Goal: Transaction & Acquisition: Purchase product/service

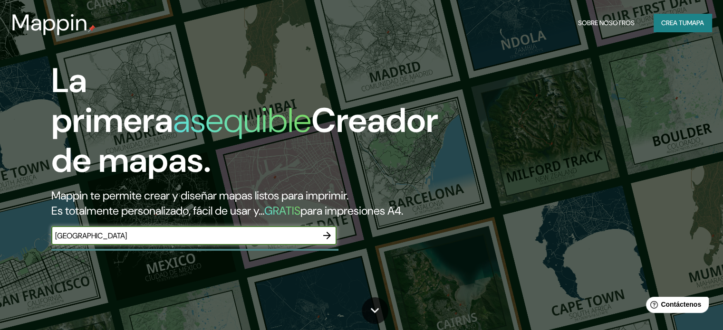
type input "[GEOGRAPHIC_DATA]"
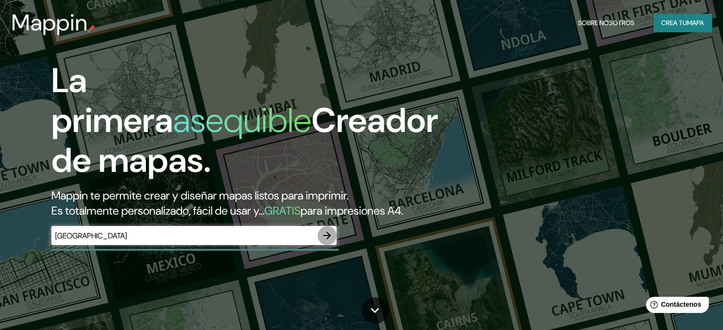
click at [322, 241] on icon "button" at bounding box center [326, 235] width 11 height 11
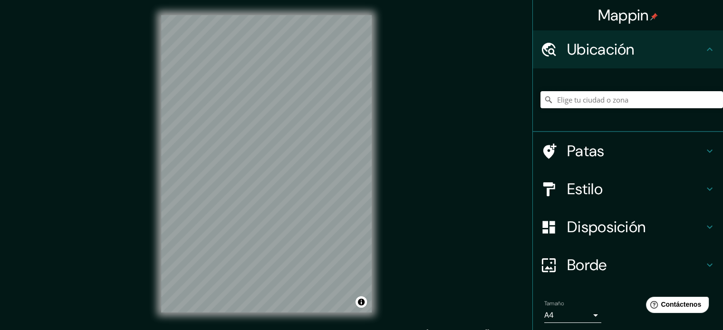
click at [582, 101] on input "Elige tu ciudad o zona" at bounding box center [631, 99] width 182 height 17
paste input "[GEOGRAPHIC_DATA]"
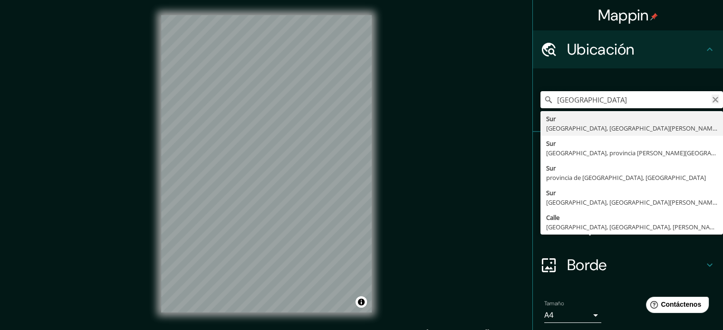
type input "[GEOGRAPHIC_DATA]"
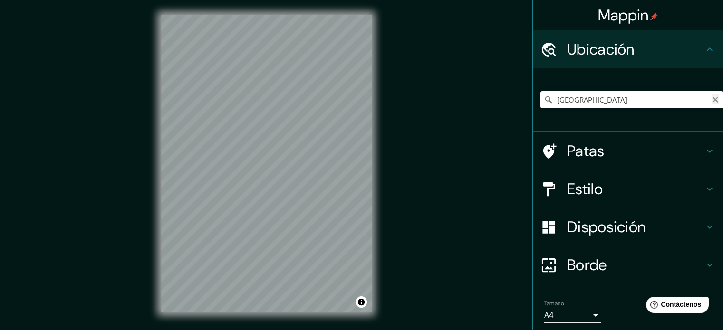
click at [712, 99] on icon "Claro" at bounding box center [715, 100] width 6 height 6
drag, startPoint x: 583, startPoint y: 100, endPoint x: 530, endPoint y: 101, distance: 52.7
click at [533, 101] on div "[GEOGRAPHIC_DATA], [GEOGRAPHIC_DATA], [GEOGRAPHIC_DATA]" at bounding box center [628, 100] width 190 height 64
click at [568, 101] on input "[PERSON_NAME], [GEOGRAPHIC_DATA], [GEOGRAPHIC_DATA]" at bounding box center [631, 99] width 182 height 17
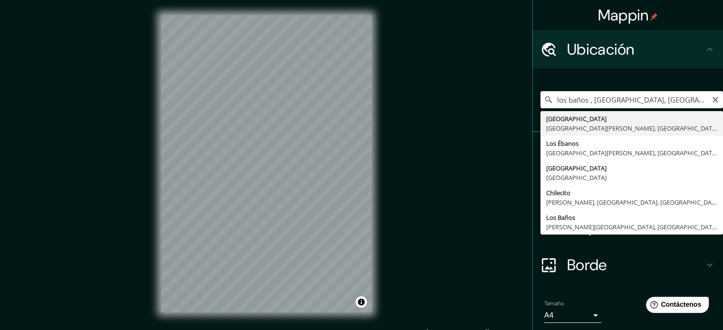
type input "[GEOGRAPHIC_DATA], [GEOGRAPHIC_DATA][PERSON_NAME], [GEOGRAPHIC_DATA] 1700000, […"
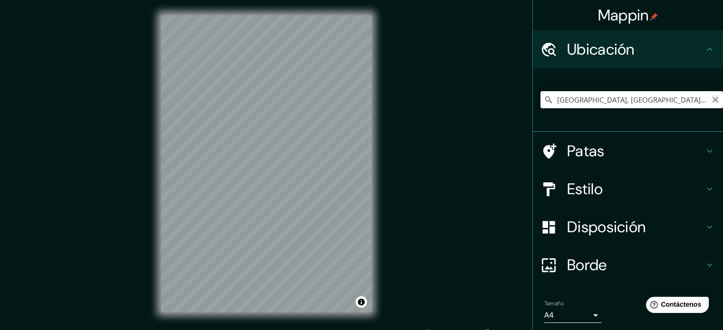
click at [711, 98] on icon "Claro" at bounding box center [715, 100] width 8 height 8
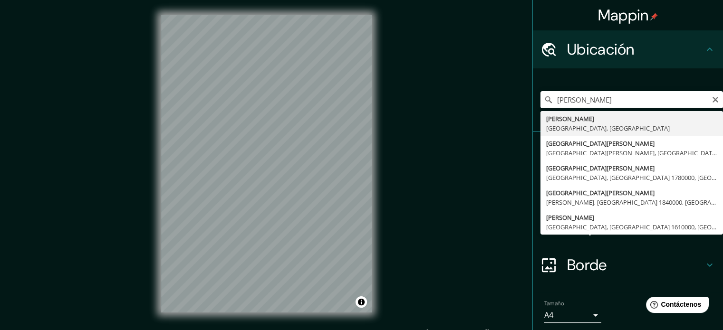
type input "[PERSON_NAME], [GEOGRAPHIC_DATA], [GEOGRAPHIC_DATA]"
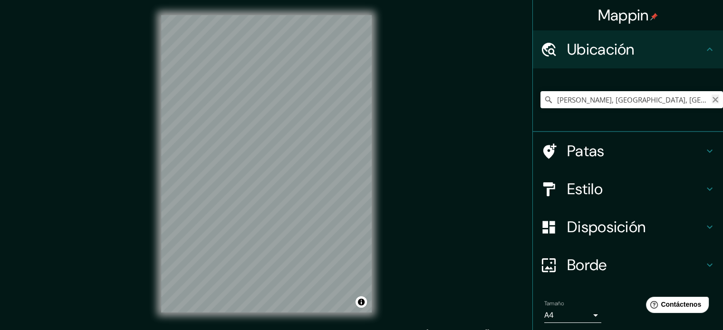
click at [711, 98] on icon "Claro" at bounding box center [715, 100] width 8 height 8
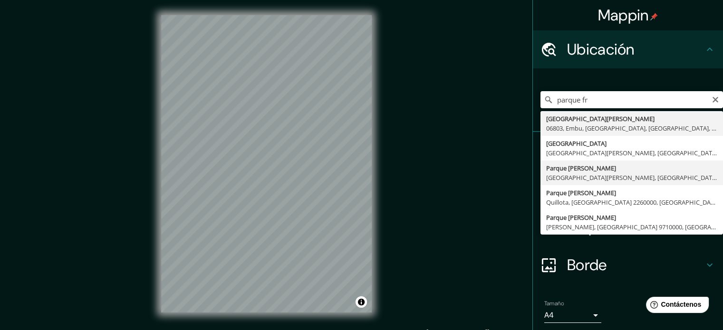
type input "[GEOGRAPHIC_DATA][PERSON_NAME], [GEOGRAPHIC_DATA][PERSON_NAME], [GEOGRAPHIC_DAT…"
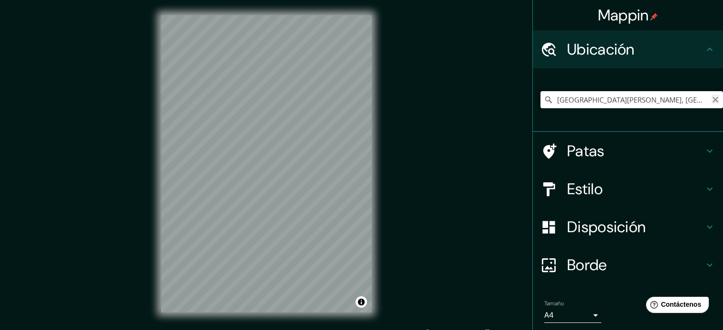
click at [712, 100] on icon "Claro" at bounding box center [715, 100] width 6 height 6
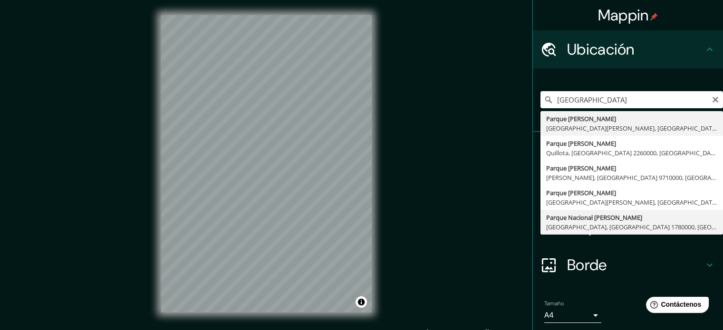
type input "[GEOGRAPHIC_DATA][PERSON_NAME], [GEOGRAPHIC_DATA], [GEOGRAPHIC_DATA] 1780000, […"
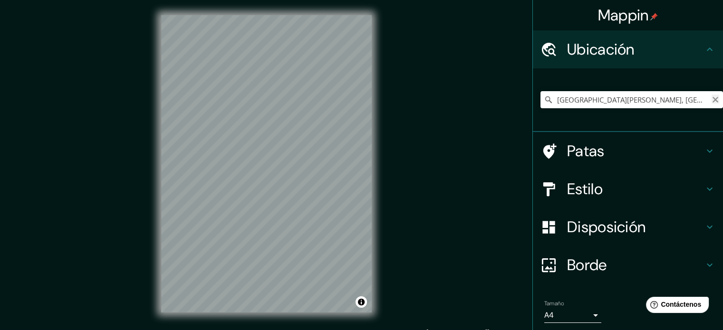
click at [712, 100] on icon "Claro" at bounding box center [715, 100] width 6 height 6
paste input "0E17F0B0B53AAF1AE248"
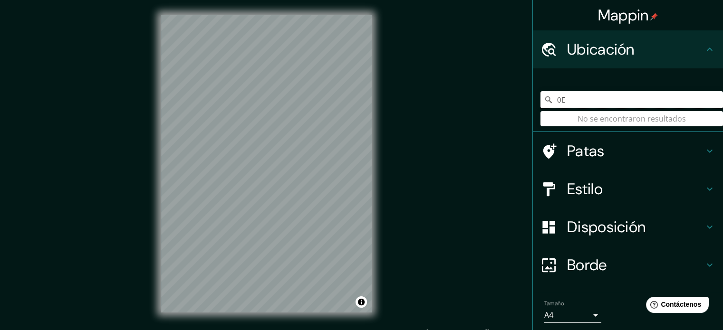
type input "0"
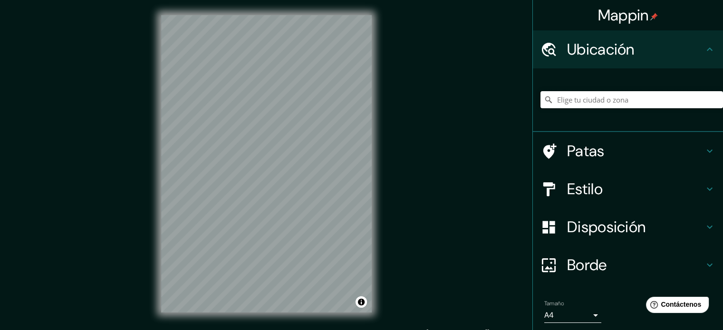
paste input "[GEOGRAPHIC_DATA]"
type input "Sur, [GEOGRAPHIC_DATA], [GEOGRAPHIC_DATA] 1940000, [GEOGRAPHIC_DATA]"
click at [712, 100] on icon "Claro" at bounding box center [715, 100] width 6 height 6
paste input "[GEOGRAPHIC_DATA]"
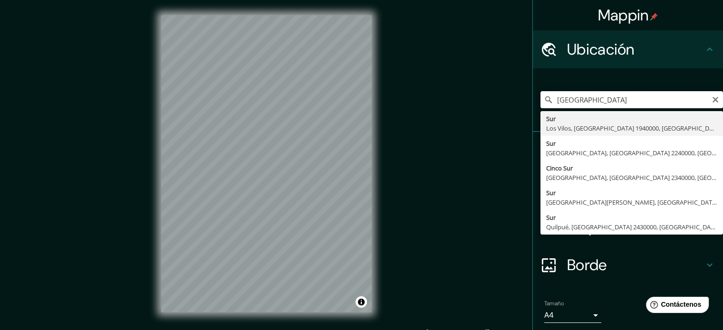
type input "[GEOGRAPHIC_DATA]"
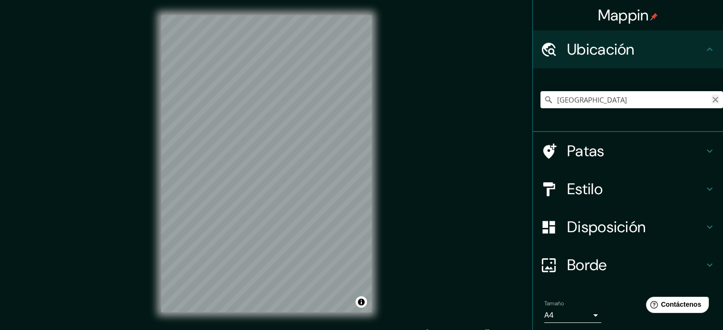
click at [711, 100] on icon "Claro" at bounding box center [715, 100] width 8 height 8
type input "[PERSON_NAME], [GEOGRAPHIC_DATA], [GEOGRAPHIC_DATA]"
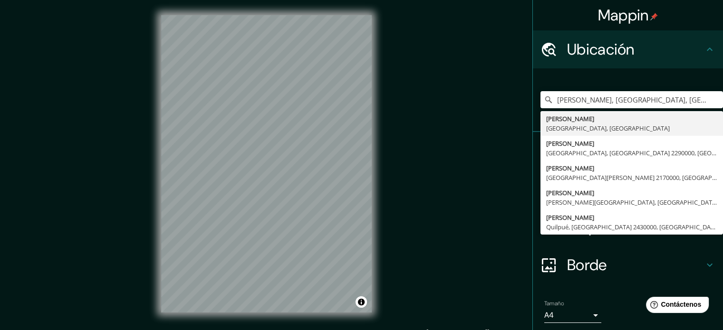
click at [489, 107] on div "Mappin [GEOGRAPHIC_DATA][PERSON_NAME], [GEOGRAPHIC_DATA], [GEOGRAPHIC_DATA][PER…" at bounding box center [361, 171] width 723 height 343
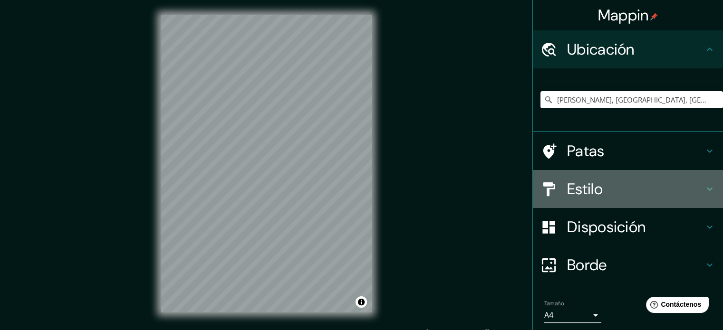
click at [572, 186] on font "Estilo" at bounding box center [585, 189] width 36 height 20
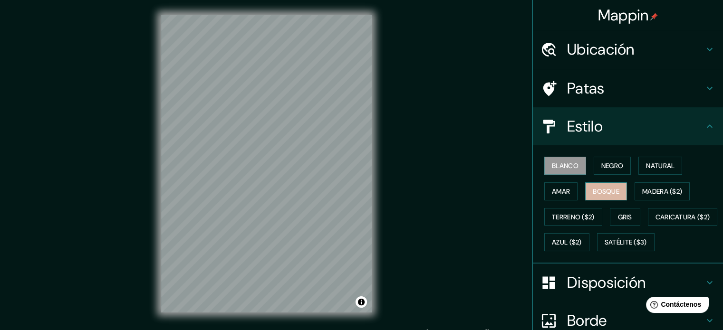
click at [607, 182] on button "Bosque" at bounding box center [606, 191] width 42 height 18
click at [317, 330] on html "Mappin [GEOGRAPHIC_DATA][PERSON_NAME], [GEOGRAPHIC_DATA], [GEOGRAPHIC_DATA] [PE…" at bounding box center [361, 165] width 723 height 330
click at [304, 330] on html "Mappin [GEOGRAPHIC_DATA][PERSON_NAME], [GEOGRAPHIC_DATA], [GEOGRAPHIC_DATA] [PE…" at bounding box center [361, 165] width 723 height 330
